Goal: Task Accomplishment & Management: Use online tool/utility

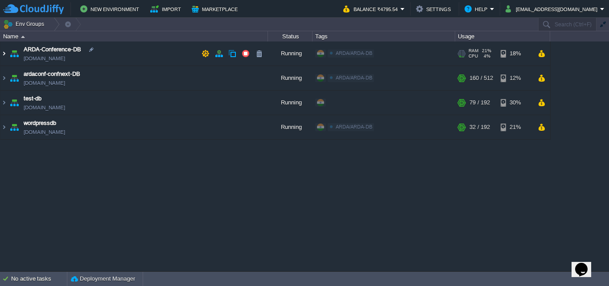
click at [6, 56] on img at bounding box center [3, 53] width 7 height 24
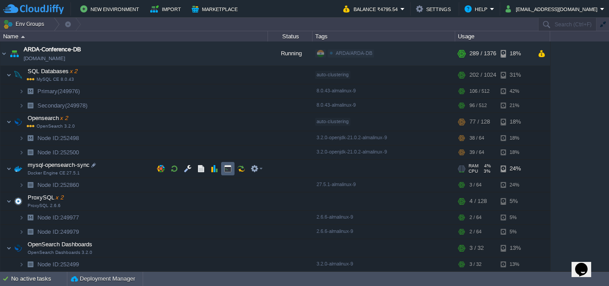
click at [223, 165] on td at bounding box center [227, 168] width 13 height 13
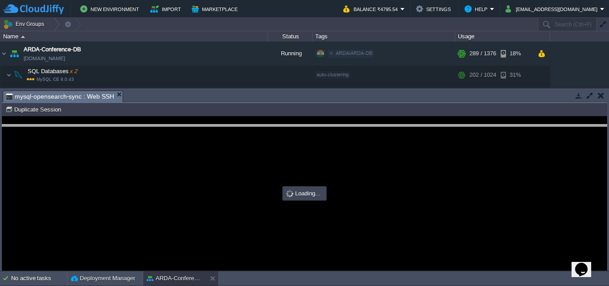
drag, startPoint x: 278, startPoint y: 92, endPoint x: 286, endPoint y: 139, distance: 47.0
click at [286, 139] on body "New Environment Import Marketplace Bonus ₹0.00 Upgrade Account Balance ₹4795.54…" at bounding box center [304, 143] width 609 height 286
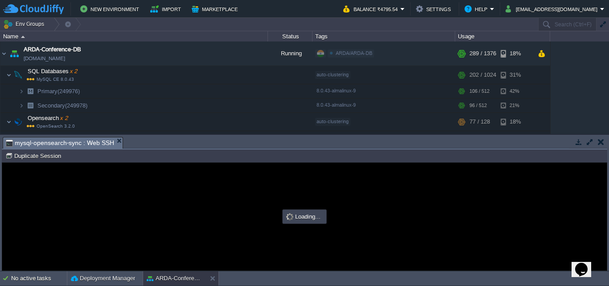
type input "#000000"
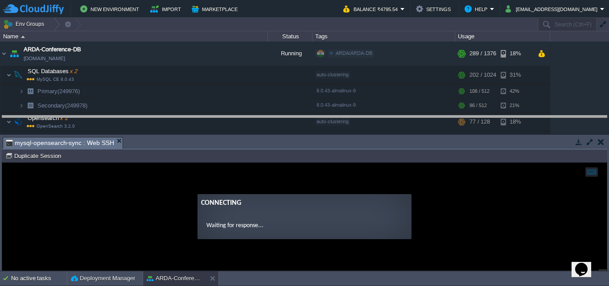
drag, startPoint x: 284, startPoint y: 142, endPoint x: 288, endPoint y: 113, distance: 28.8
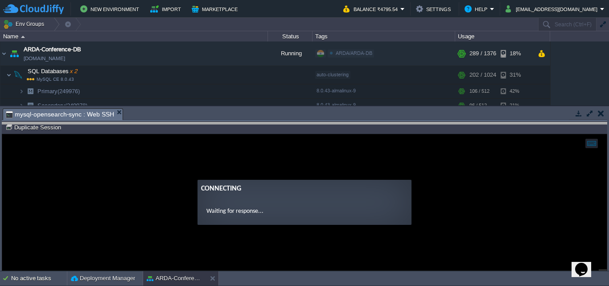
drag, startPoint x: 288, startPoint y: 113, endPoint x: 285, endPoint y: 128, distance: 14.5
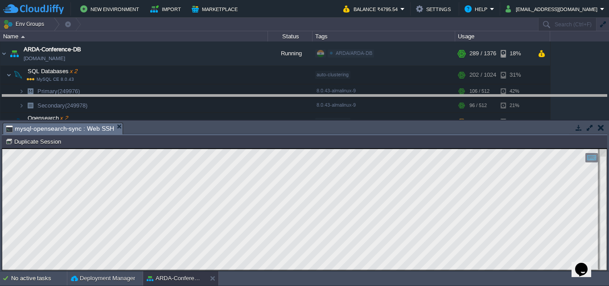
drag, startPoint x: 265, startPoint y: 132, endPoint x: 265, endPoint y: 126, distance: 6.2
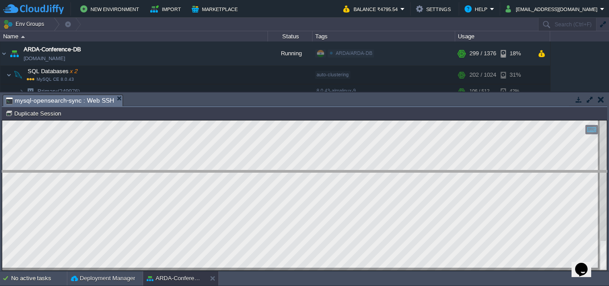
drag, startPoint x: 513, startPoint y: 94, endPoint x: 521, endPoint y: 170, distance: 76.2
click at [521, 170] on body "New Environment Import Marketplace Bonus ₹0.00 Upgrade Account Balance ₹4795.54…" at bounding box center [304, 143] width 609 height 286
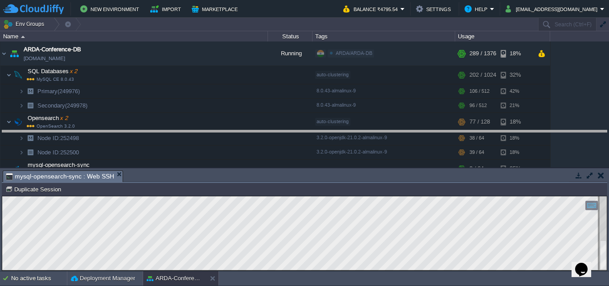
drag, startPoint x: 261, startPoint y: 178, endPoint x: 271, endPoint y: 138, distance: 41.3
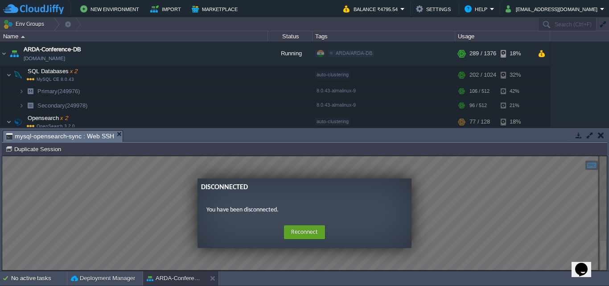
click at [601, 134] on button "button" at bounding box center [601, 135] width 6 height 8
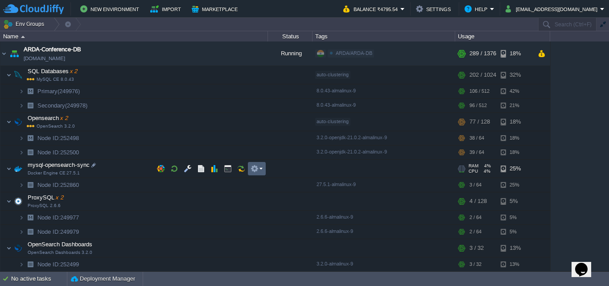
click at [263, 164] on td at bounding box center [257, 168] width 18 height 13
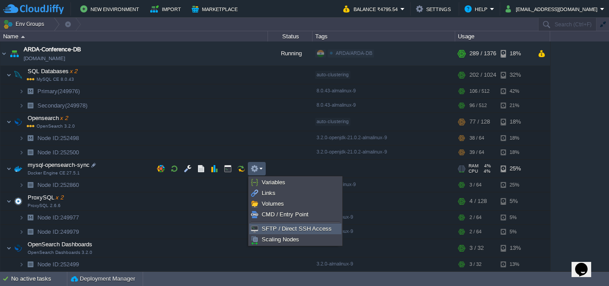
click at [285, 232] on link "SFTP / Direct SSH Access" at bounding box center [295, 229] width 91 height 10
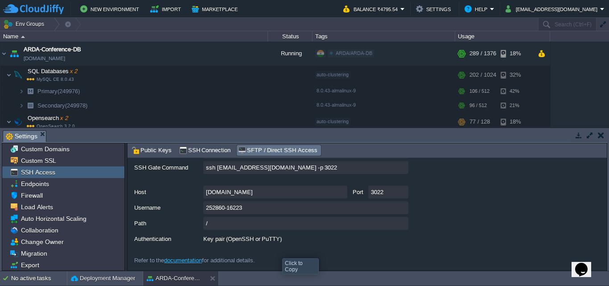
scroll to position [40, 0]
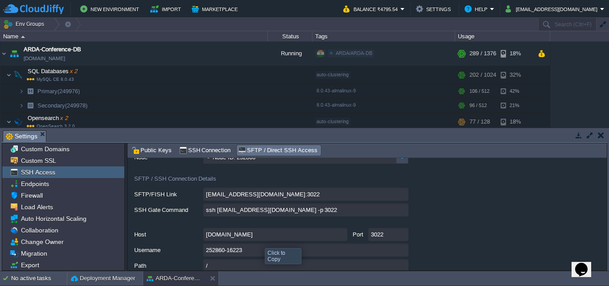
click at [251, 236] on input "[DOMAIN_NAME]" at bounding box center [275, 234] width 144 height 13
click at [377, 237] on input "3022" at bounding box center [388, 234] width 40 height 13
click at [242, 252] on input "252860-16223" at bounding box center [305, 249] width 205 height 13
type textarea "252860-16223"
click at [600, 134] on button "button" at bounding box center [601, 135] width 6 height 8
